Goal: Information Seeking & Learning: Learn about a topic

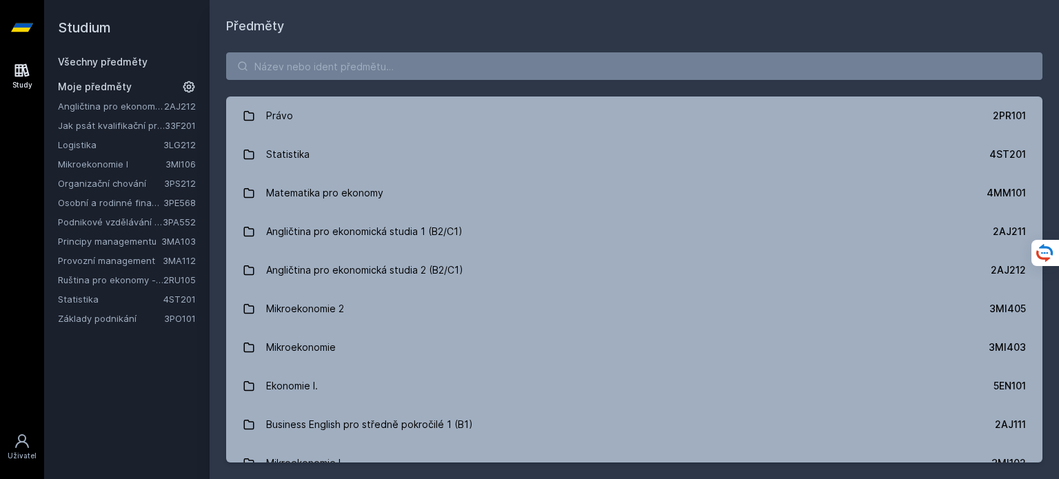
click at [142, 322] on link "Základy podnikání" at bounding box center [111, 319] width 106 height 14
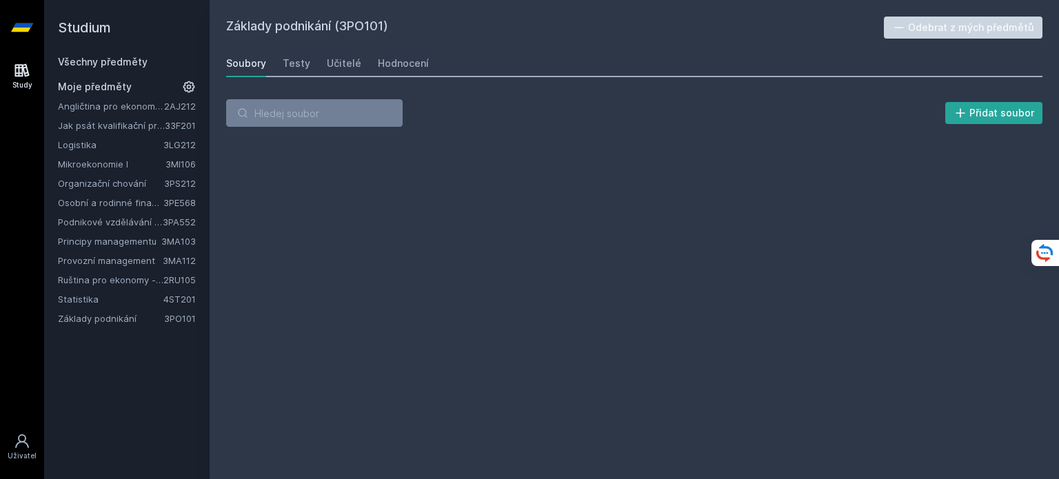
click at [140, 283] on link "Ruština pro ekonomy - středně pokročilá úroveň 1 (B1)" at bounding box center [111, 280] width 106 height 14
click at [139, 208] on link "Osobní a rodinné finance" at bounding box center [111, 203] width 106 height 14
click at [133, 165] on link "Mikroekonomie I" at bounding box center [112, 164] width 108 height 14
click at [132, 187] on link "Organizační chování" at bounding box center [111, 184] width 106 height 14
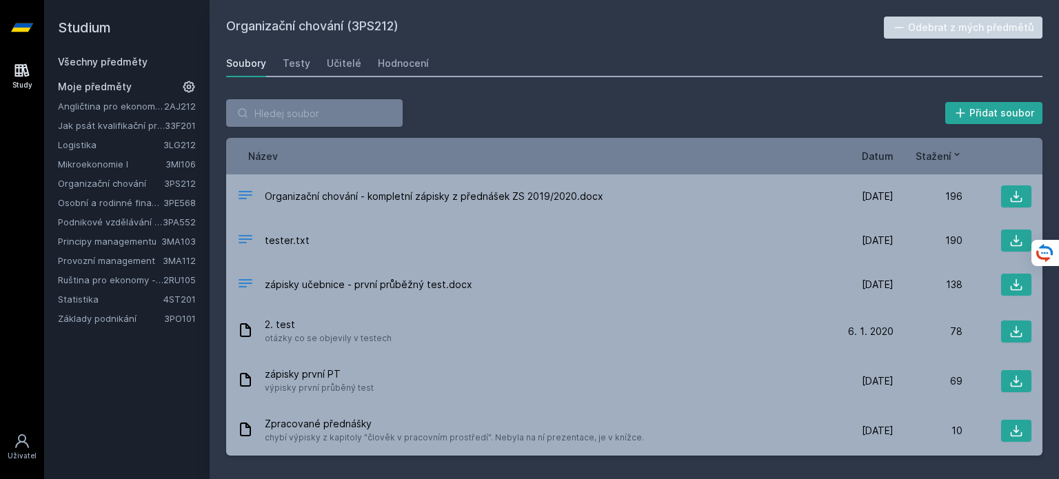
click at [123, 89] on span "Moje předměty" at bounding box center [95, 87] width 74 height 14
click at [133, 57] on link "Všechny předměty" at bounding box center [103, 62] width 90 height 12
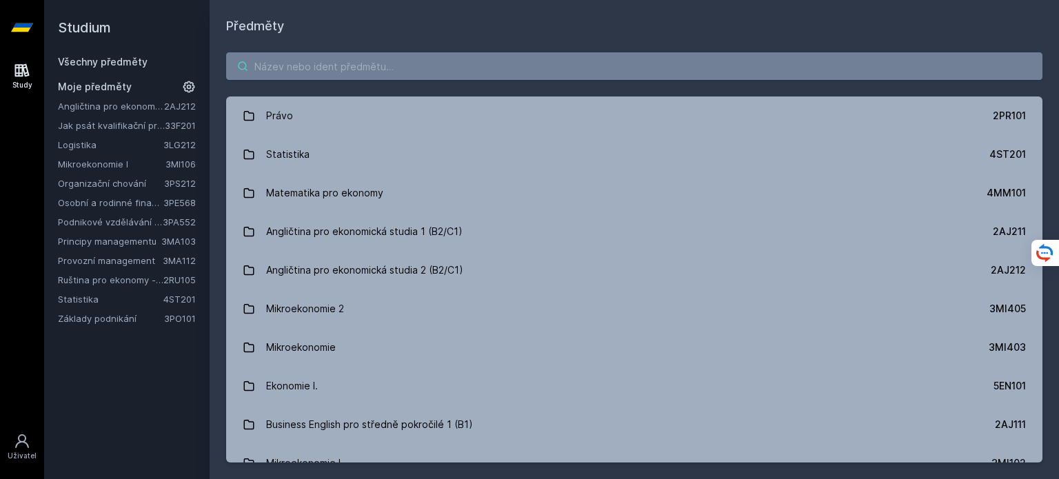
click at [623, 74] on input "search" at bounding box center [634, 66] width 817 height 28
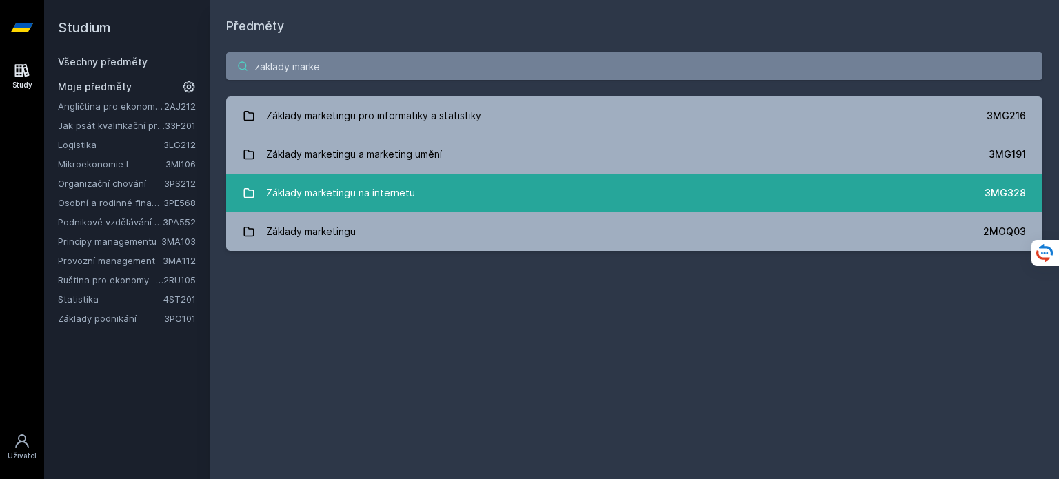
type input "zaklady marke"
click at [341, 190] on div "Základy marketingu na internetu" at bounding box center [340, 193] width 149 height 28
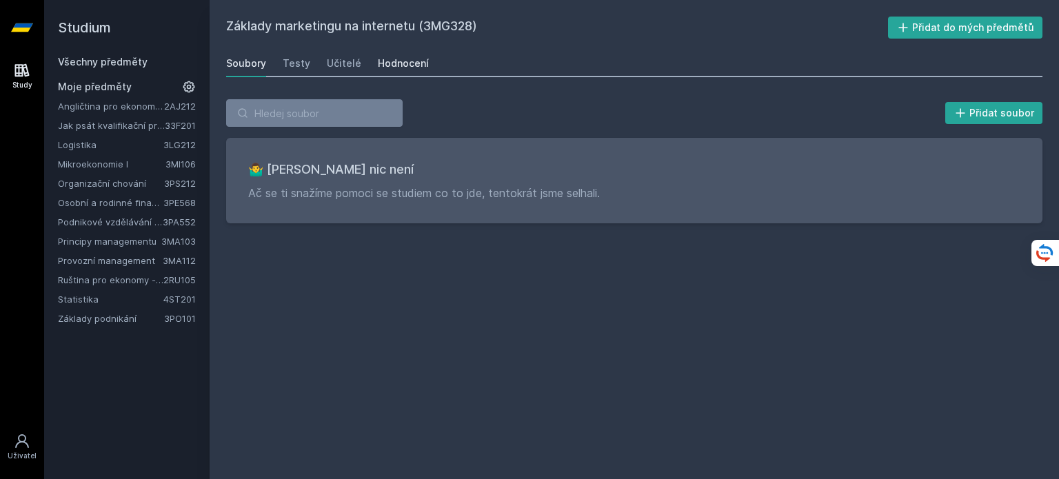
click at [390, 63] on div "Hodnocení" at bounding box center [403, 64] width 51 height 14
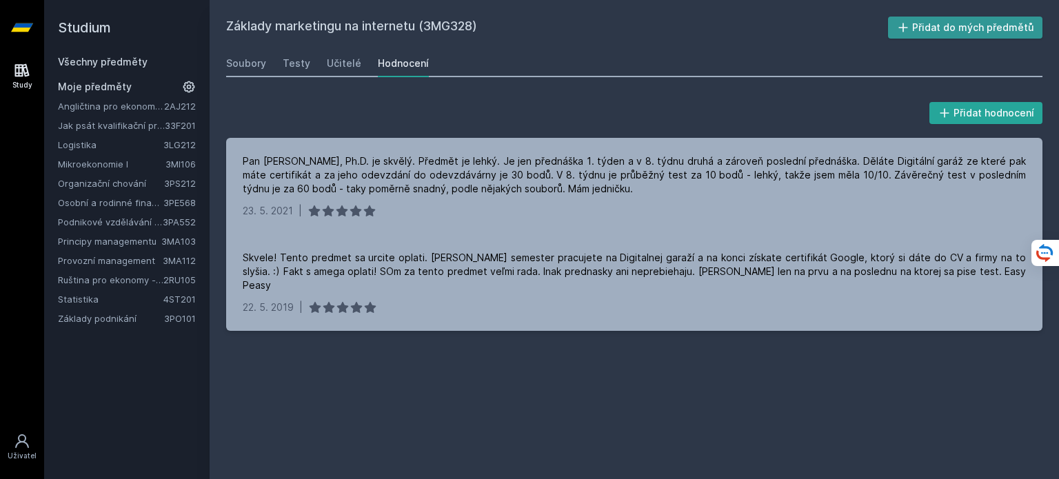
click at [941, 27] on button "Přidat do mých předmětů" at bounding box center [965, 28] width 155 height 22
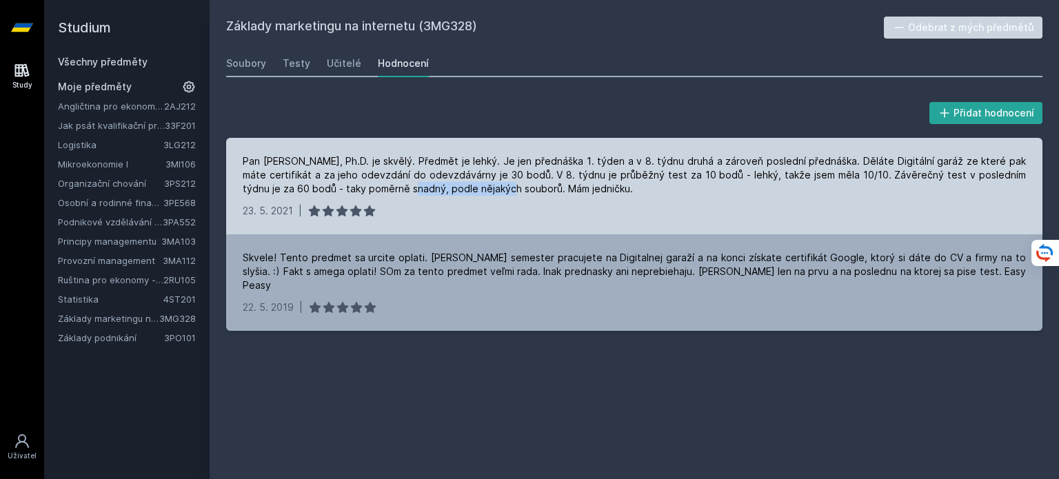
drag, startPoint x: 346, startPoint y: 186, endPoint x: 452, endPoint y: 193, distance: 107.1
click at [452, 193] on div "Pan [PERSON_NAME], Ph.D. je skvělý. Předmět je lehký. Je jen přednáška 1. týden…" at bounding box center [635, 175] width 784 height 41
drag, startPoint x: 452, startPoint y: 193, endPoint x: 535, endPoint y: 195, distance: 82.8
click at [535, 195] on div "Pan [PERSON_NAME], Ph.D. je skvělý. Předmět je lehký. Je jen přednáška 1. týden…" at bounding box center [635, 175] width 784 height 41
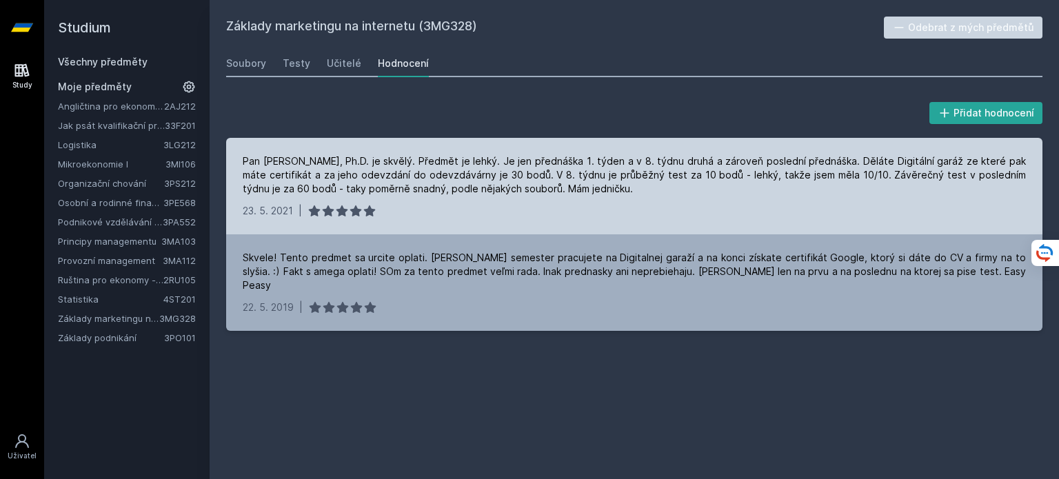
click at [535, 195] on div "Pan [PERSON_NAME], Ph.D. je skvělý. Předmět je lehký. Je jen přednáška 1. týden…" at bounding box center [635, 175] width 784 height 41
drag, startPoint x: 271, startPoint y: 152, endPoint x: 707, endPoint y: 151, distance: 435.9
click at [707, 151] on div "Pan [PERSON_NAME], Ph.D. je skvělý. Předmět je lehký. Je jen přednáška 1. týden…" at bounding box center [634, 186] width 817 height 97
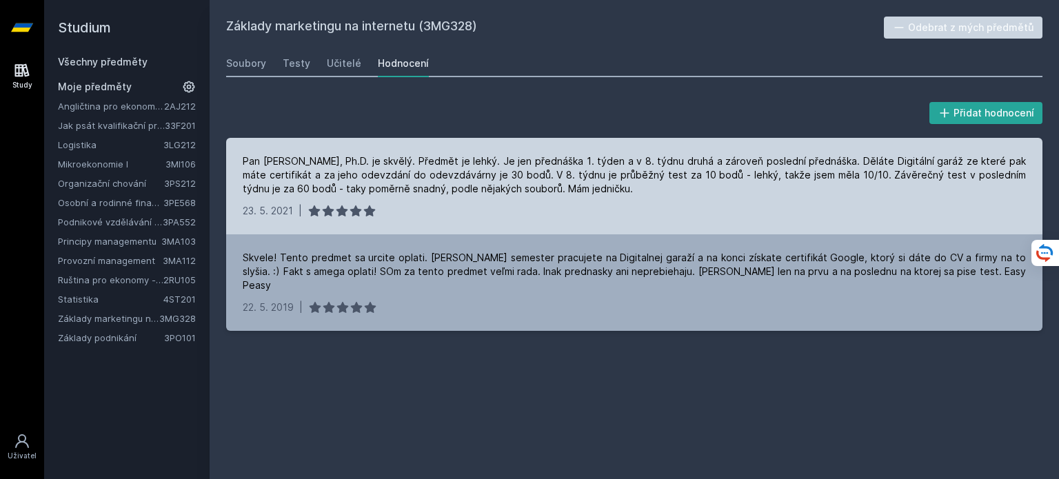
click at [817, 180] on div "Pan [PERSON_NAME], Ph.D. je skvělý. Předmět je lehký. Je jen přednáška 1. týden…" at bounding box center [635, 175] width 784 height 41
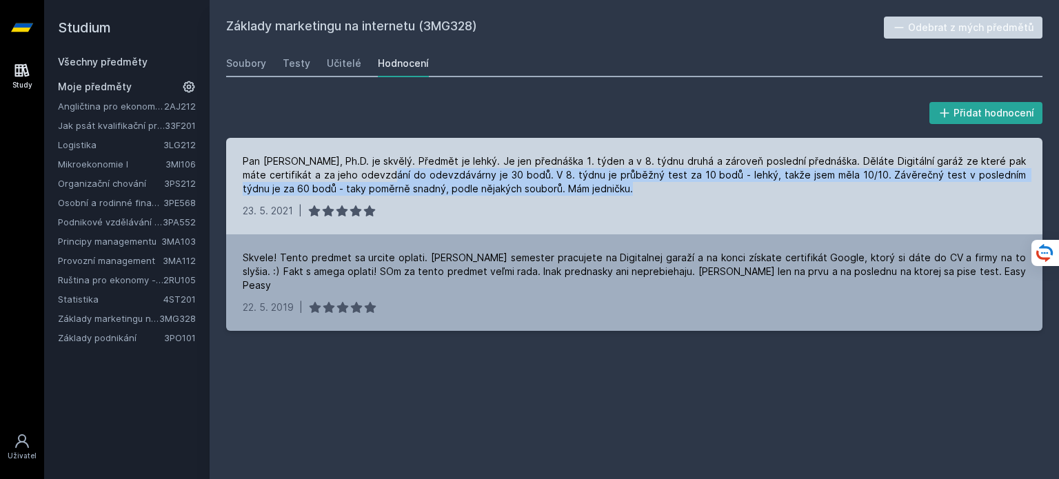
drag, startPoint x: 347, startPoint y: 172, endPoint x: 562, endPoint y: 182, distance: 215.4
click at [562, 182] on div "Pan [PERSON_NAME], Ph.D. je skvělý. Předmět je lehký. Je jen přednáška 1. týden…" at bounding box center [635, 175] width 784 height 41
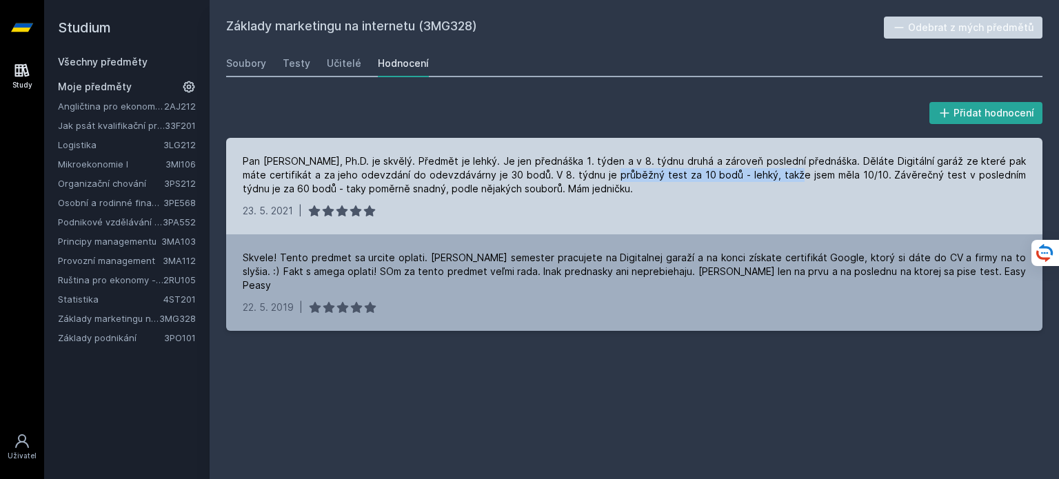
drag, startPoint x: 575, startPoint y: 176, endPoint x: 756, endPoint y: 169, distance: 180.8
click at [756, 169] on div "Pan [PERSON_NAME], Ph.D. je skvělý. Předmět je lehký. Je jen přednáška 1. týden…" at bounding box center [635, 175] width 784 height 41
drag, startPoint x: 756, startPoint y: 169, endPoint x: 888, endPoint y: 176, distance: 132.6
click at [888, 176] on div "Pan [PERSON_NAME], Ph.D. je skvělý. Předmět je lehký. Je jen přednáška 1. týden…" at bounding box center [635, 175] width 784 height 41
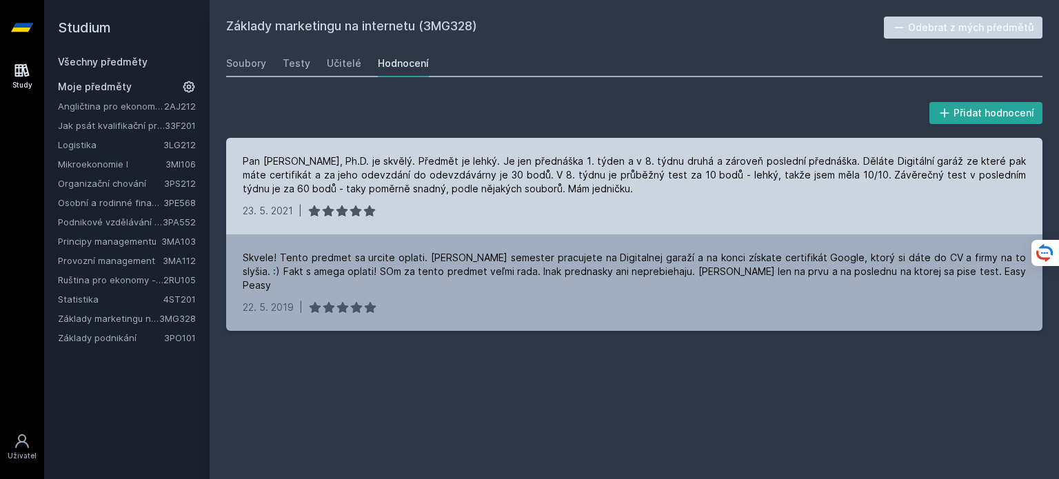
click at [888, 176] on div "Pan [PERSON_NAME], Ph.D. je skvělý. Předmět je lehký. Je jen přednáška 1. týden…" at bounding box center [635, 175] width 784 height 41
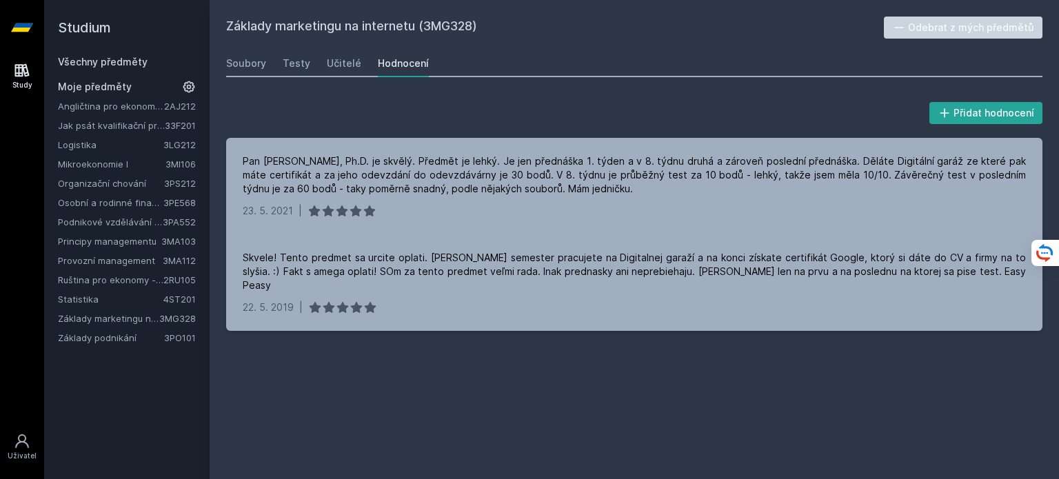
click at [679, 469] on div "Základy marketingu na internetu (3MG328) Odebrat z mých předmětů [GEOGRAPHIC_DA…" at bounding box center [635, 239] width 850 height 479
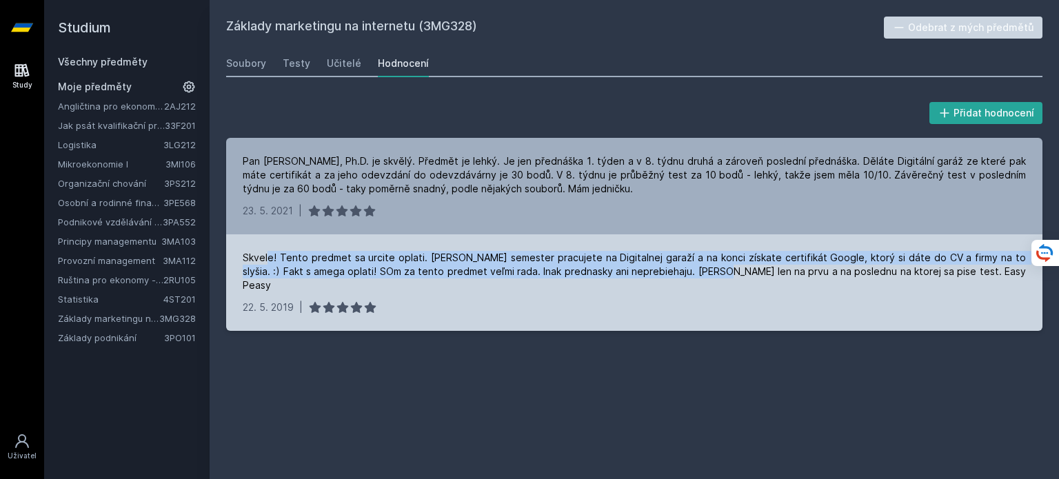
drag, startPoint x: 266, startPoint y: 258, endPoint x: 687, endPoint y: 275, distance: 421.1
click at [687, 275] on div "Skvele! Tento predmet sa urcite oplati. [PERSON_NAME] semester pracujete na Dig…" at bounding box center [635, 271] width 784 height 41
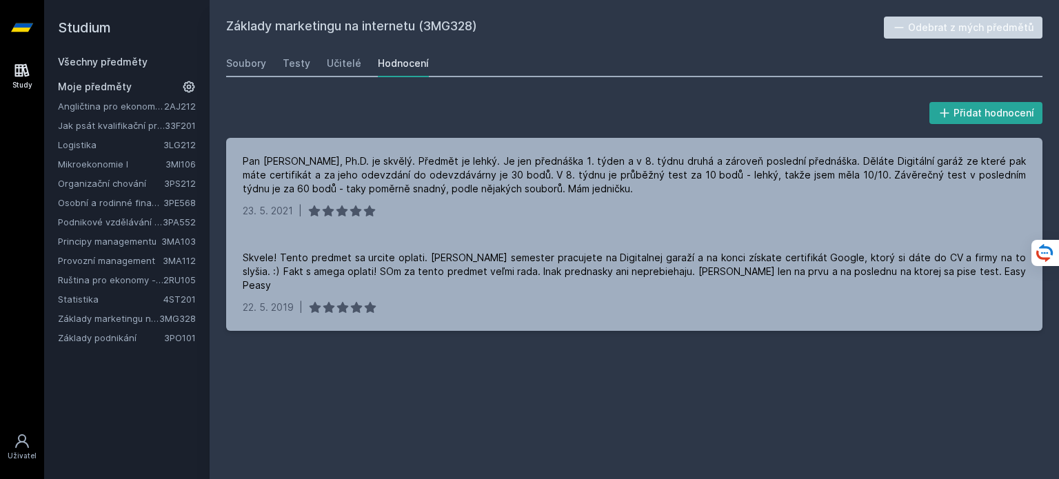
click at [688, 333] on div "Základy marketingu na internetu (3MG328) Odebrat z mých předmětů [GEOGRAPHIC_DA…" at bounding box center [634, 240] width 817 height 446
